Goal: Information Seeking & Learning: Learn about a topic

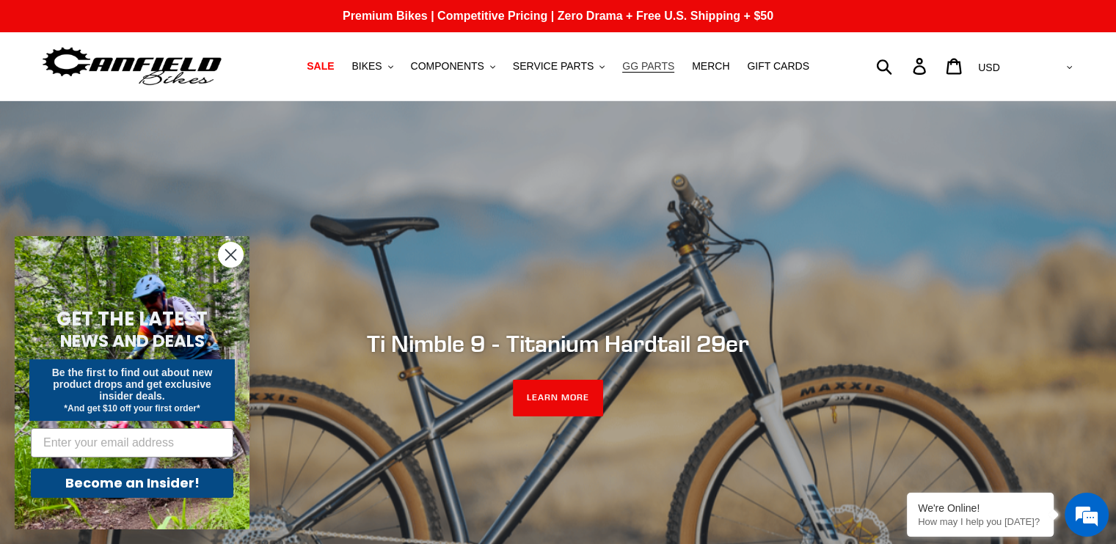
click at [654, 68] on span "GG PARTS" at bounding box center [648, 66] width 52 height 12
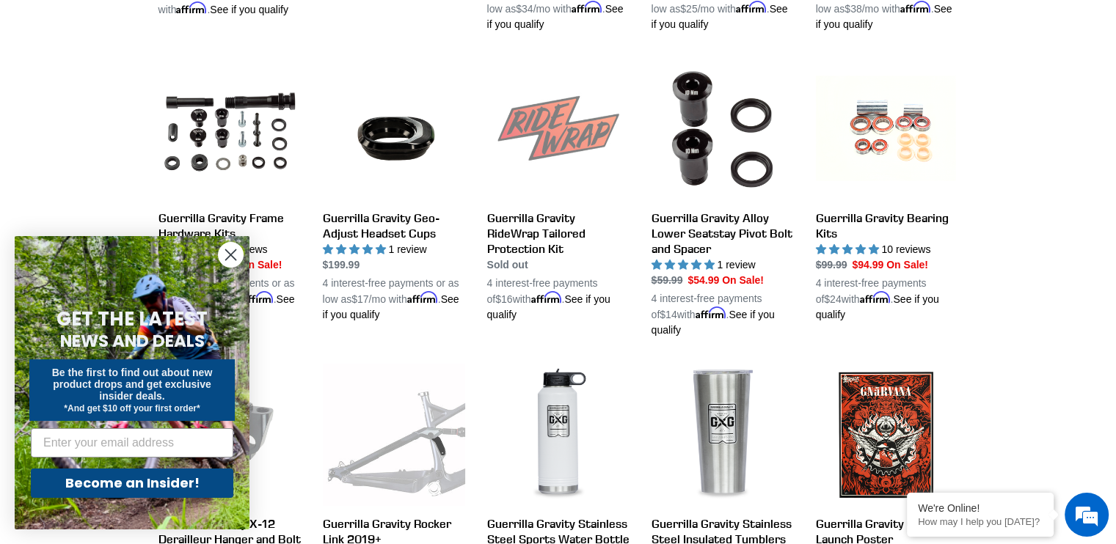
scroll to position [807, 0]
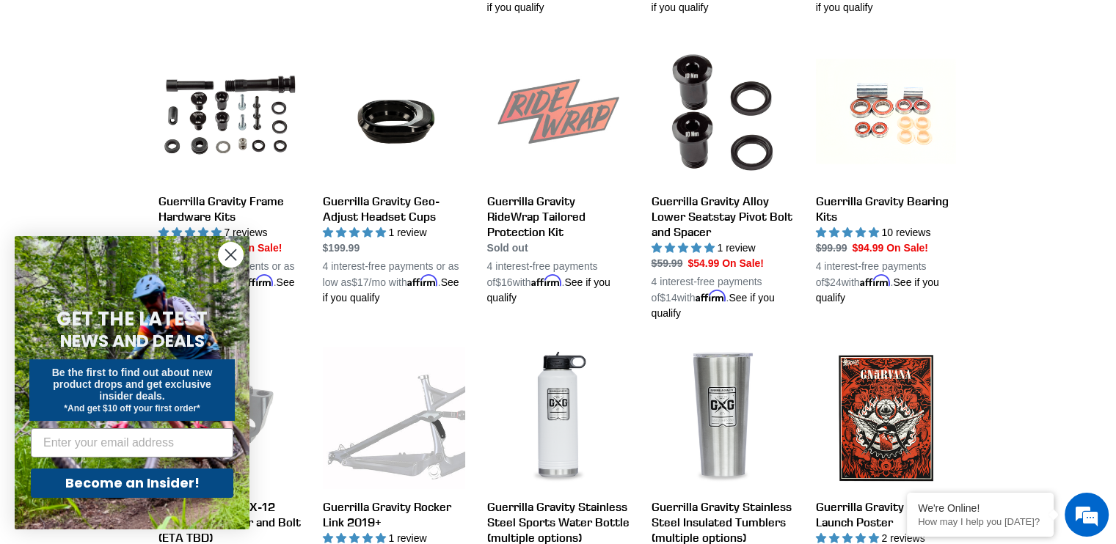
click at [229, 257] on icon "Close dialog" at bounding box center [231, 255] width 10 height 10
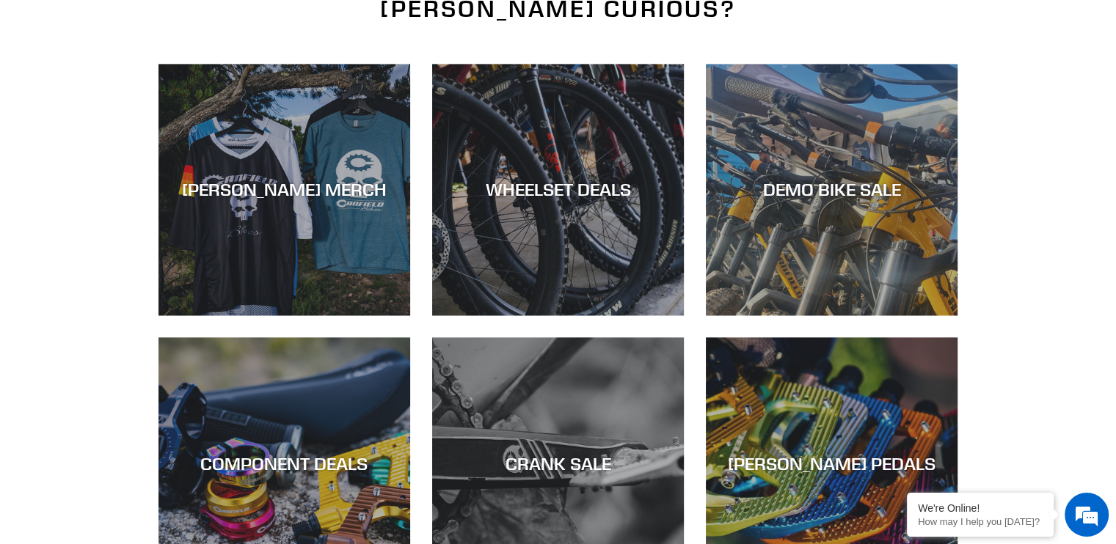
scroll to position [1980, 0]
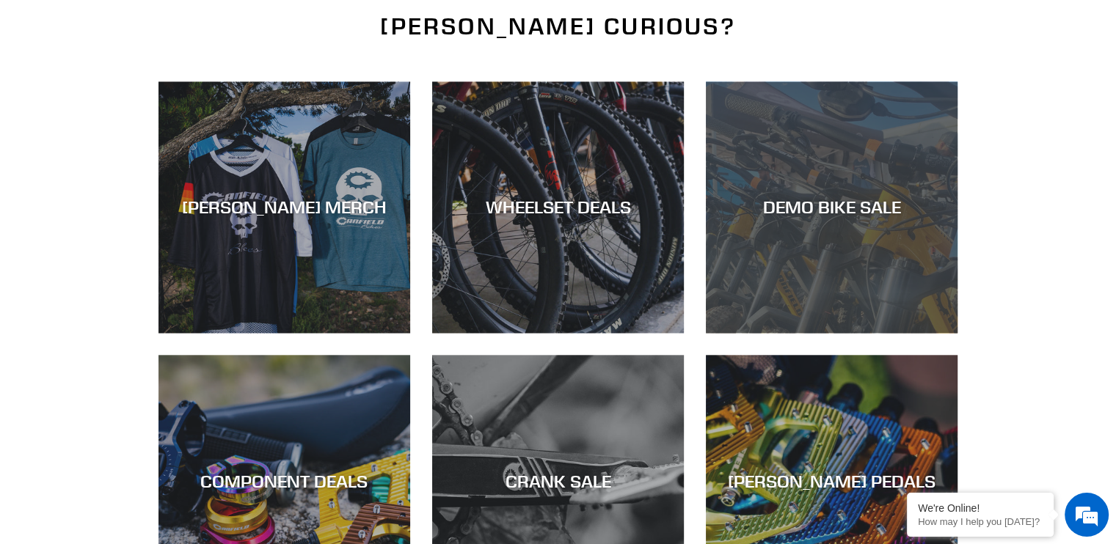
click at [860, 197] on div "DEMO BIKE SALE" at bounding box center [832, 207] width 252 height 21
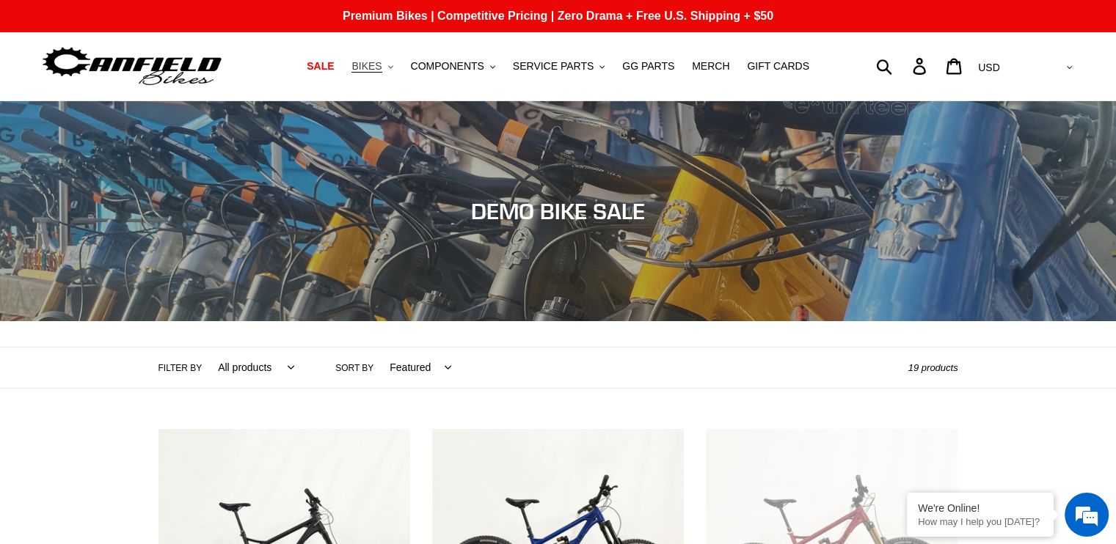
click at [381, 65] on span "BIKES" at bounding box center [366, 66] width 30 height 12
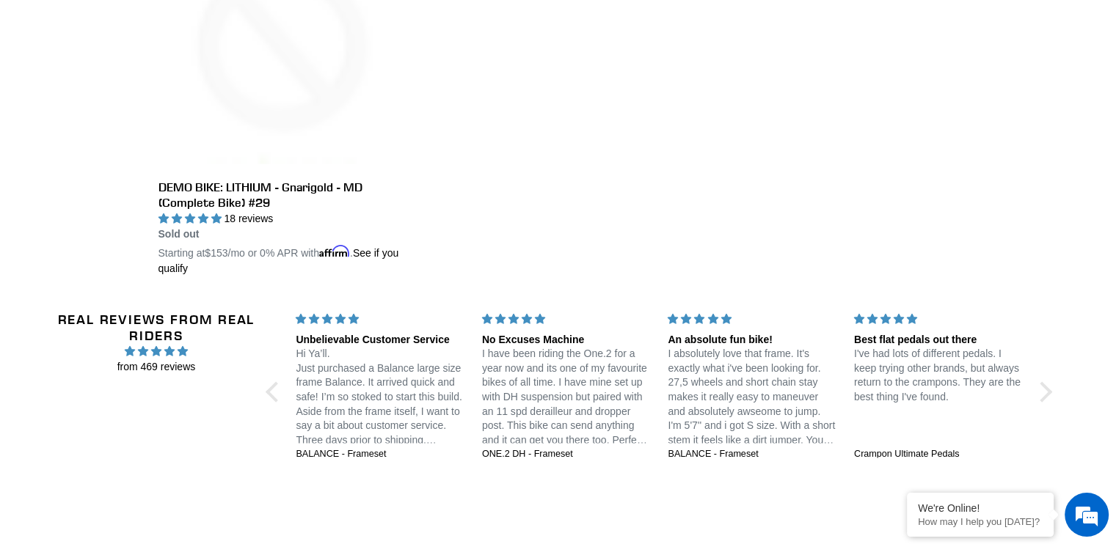
scroll to position [3094, 0]
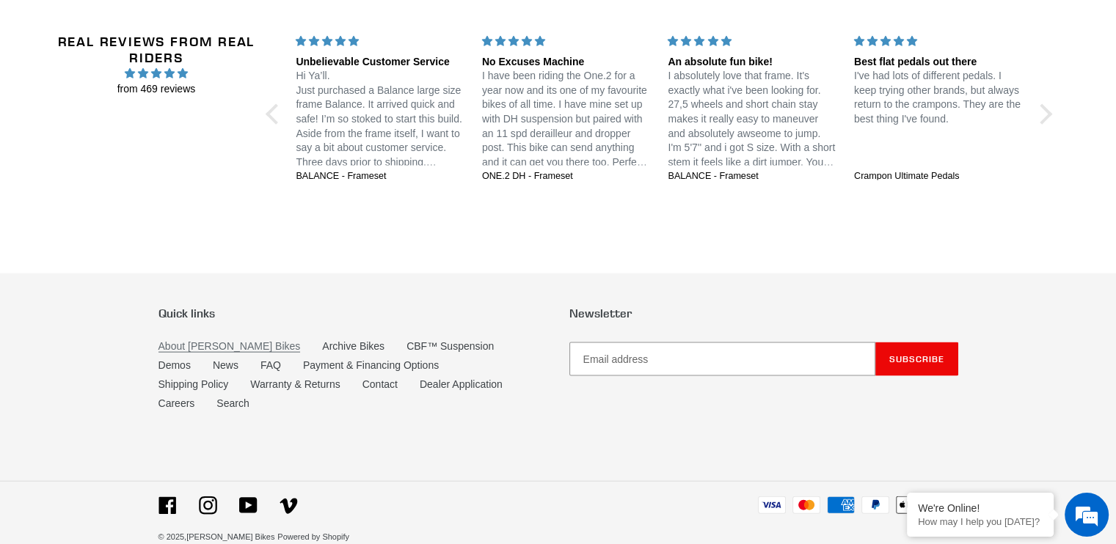
click at [222, 340] on link "About [PERSON_NAME] Bikes" at bounding box center [229, 346] width 142 height 12
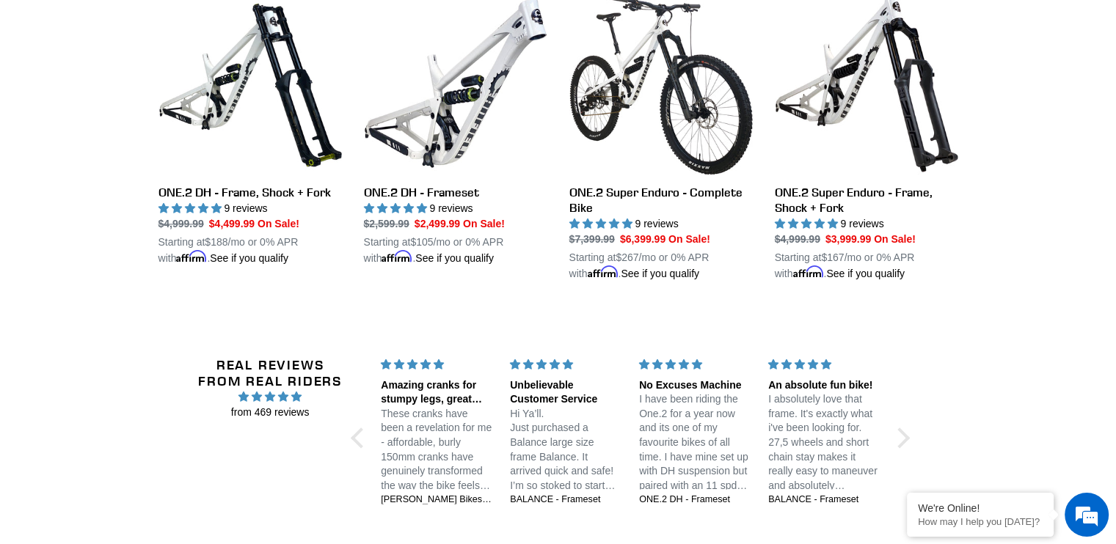
scroll to position [1907, 0]
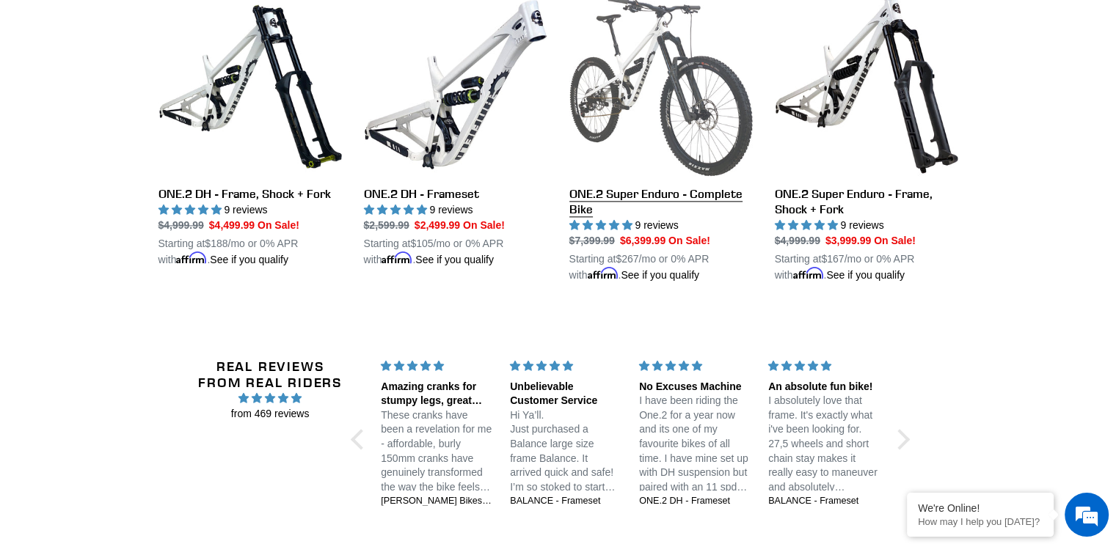
click at [687, 91] on link "ONE.2 Super Enduro - Complete Bike" at bounding box center [660, 138] width 183 height 290
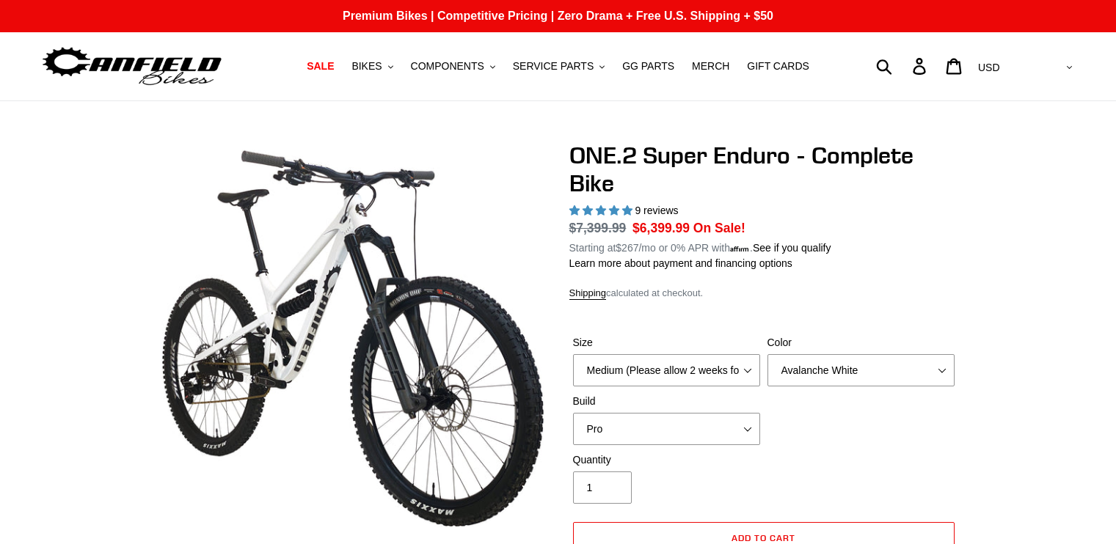
select select "highest-rating"
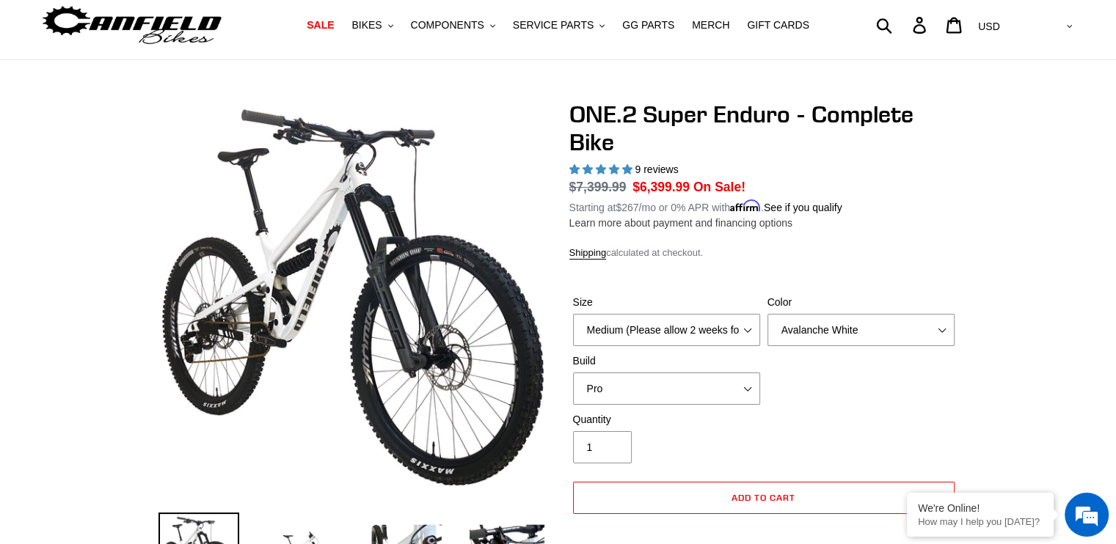
scroll to position [73, 0]
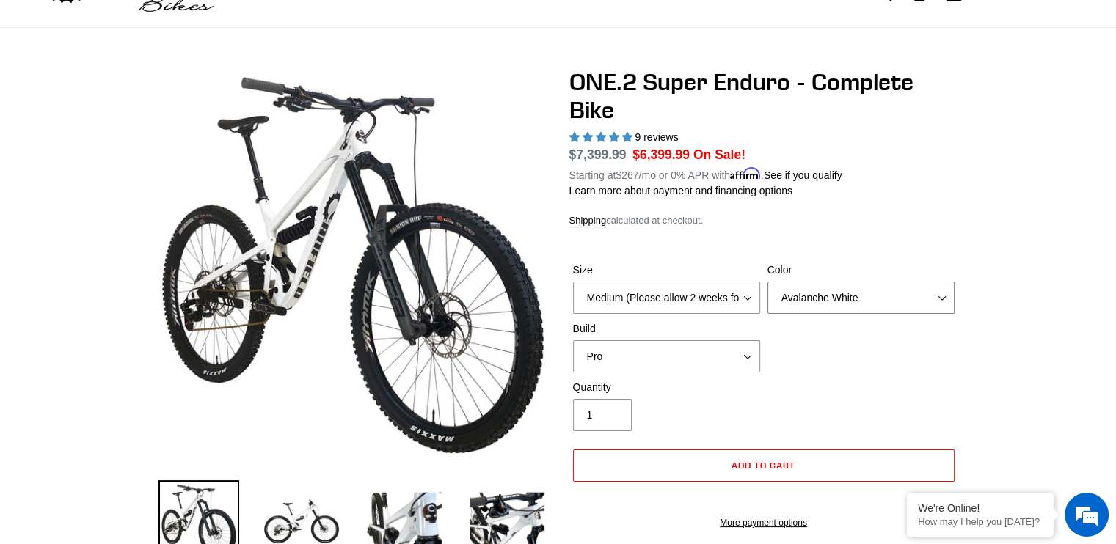
click at [820, 299] on select "Avalanche White Bentonite Grey" at bounding box center [860, 298] width 187 height 32
select select "Bentonite Grey"
click at [767, 282] on select "Avalanche White Bentonite Grey" at bounding box center [860, 298] width 187 height 32
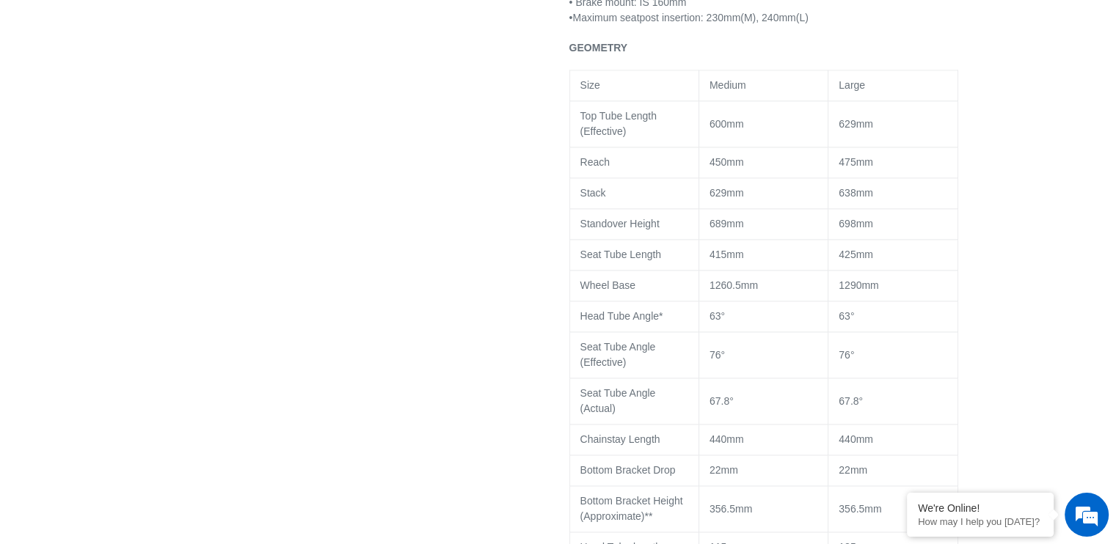
scroll to position [1980, 0]
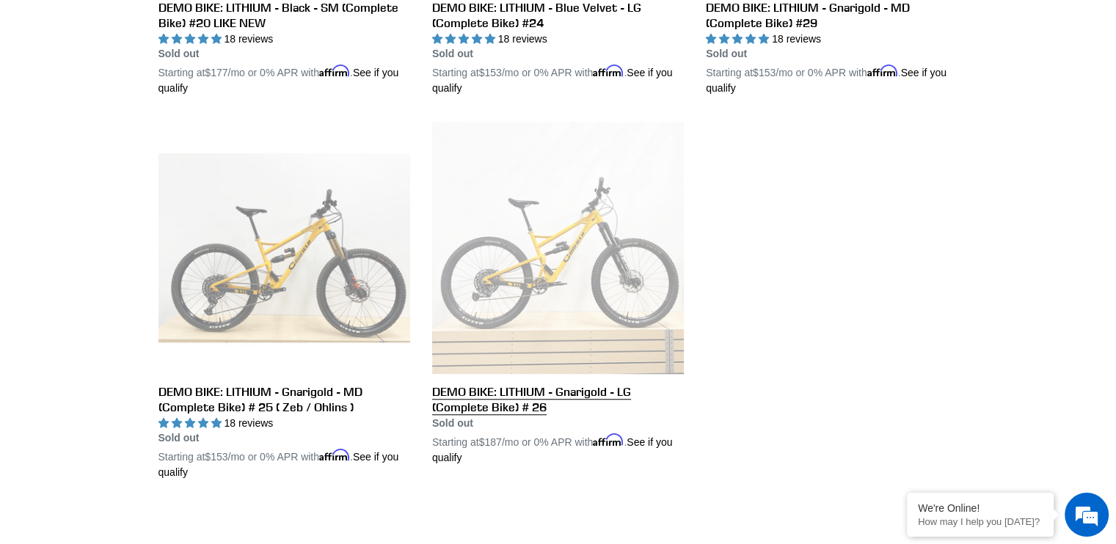
click at [516, 396] on link "DEMO BIKE: LITHIUM - Gnarigold - LG (Complete Bike) # 26" at bounding box center [558, 293] width 252 height 343
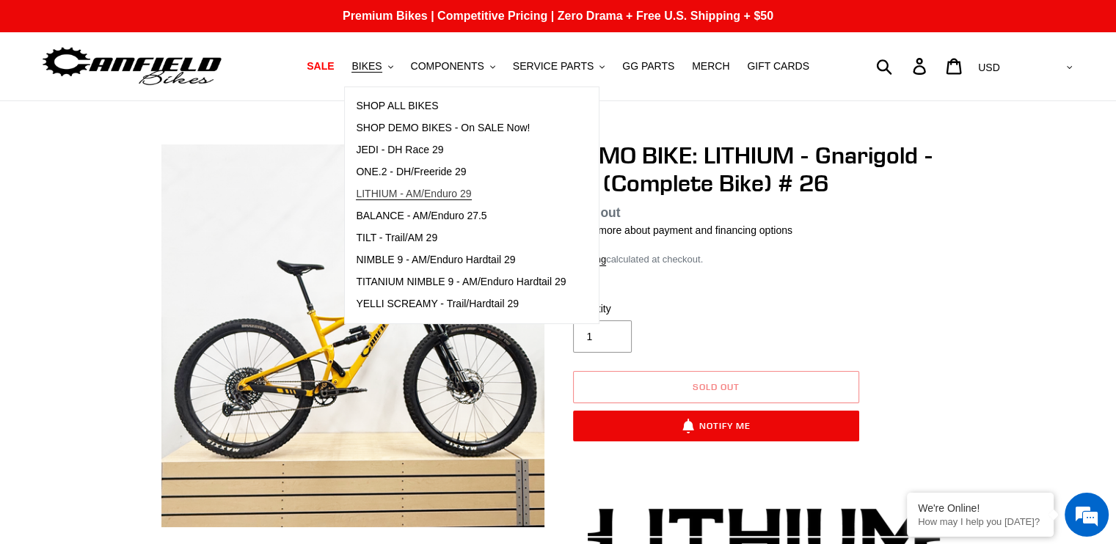
click at [434, 194] on span "LITHIUM - AM/Enduro 29" at bounding box center [413, 194] width 115 height 12
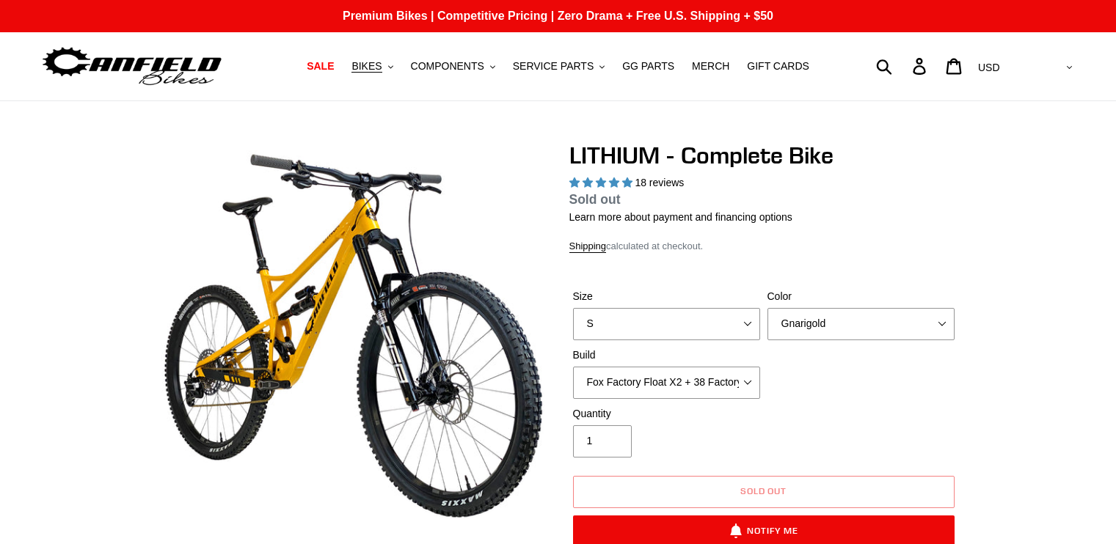
select select "highest-rating"
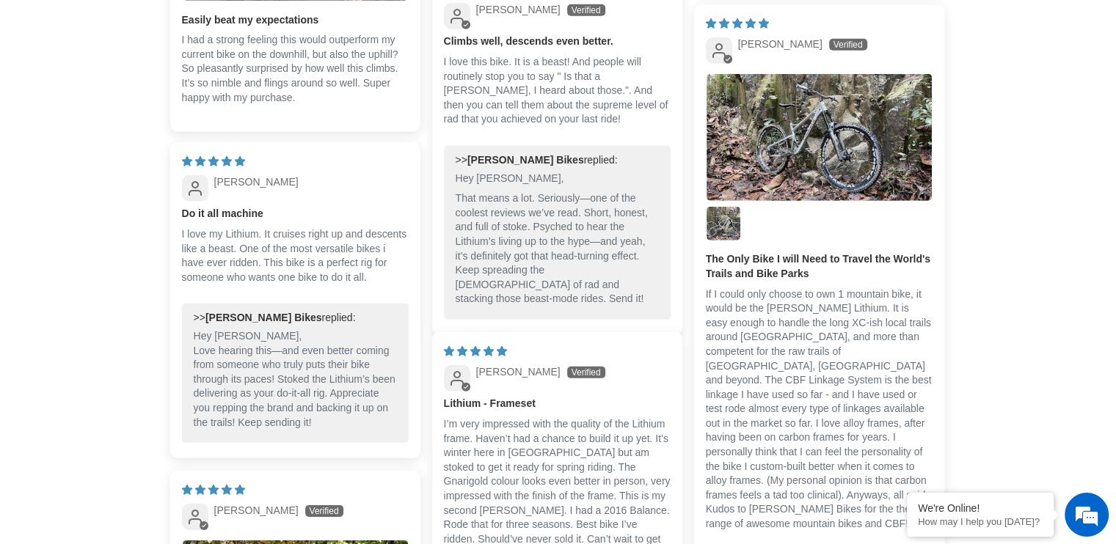
scroll to position [4767, 0]
